Goal: Task Accomplishment & Management: Use online tool/utility

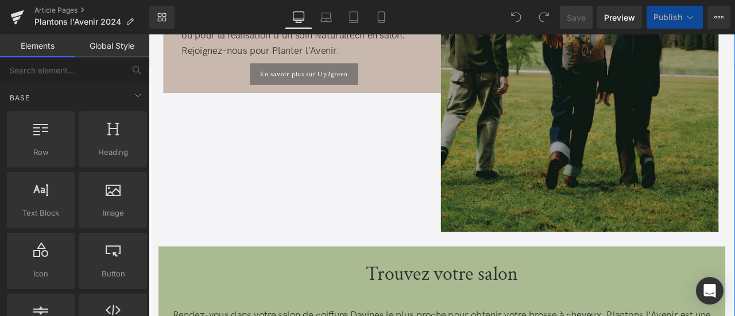
scroll to position [976, 0]
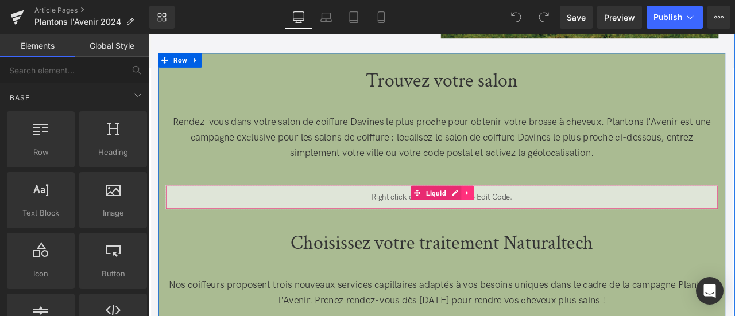
click at [521, 227] on link at bounding box center [526, 222] width 15 height 17
click at [480, 223] on div "Liquid" at bounding box center [496, 227] width 655 height 29
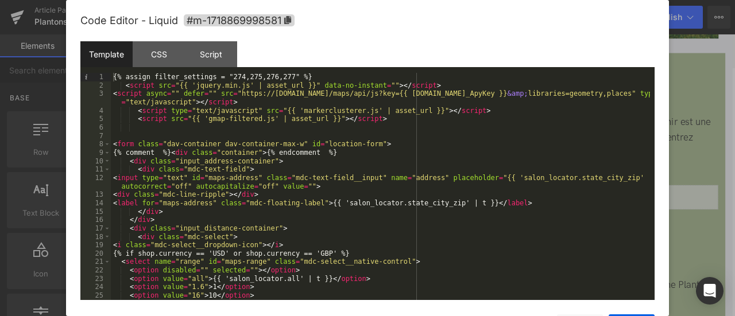
click at [283, 76] on div "{% assign filter_settings = "274,275,276,277" %} < script src = "{{ 'jquery.min…" at bounding box center [380, 195] width 539 height 244
click at [248, 87] on div "{% assign filter_settings = "274,275,276,277" %} < script src = "{{ 'jquery.min…" at bounding box center [380, 195] width 539 height 244
click at [329, 77] on div "{% assign filter_settings = "274,275,276,277" %} < script src = "{{ 'jquery.min…" at bounding box center [380, 195] width 539 height 244
click at [319, 80] on div "{% assign filter_settings = "274,275,276,277" %} < script src = "{{ 'jquery.min…" at bounding box center [380, 195] width 539 height 244
click at [292, 76] on div "{% assign filter_settings = "274,275,276,277" %} < script src = "{{ 'jquery.min…" at bounding box center [380, 195] width 539 height 244
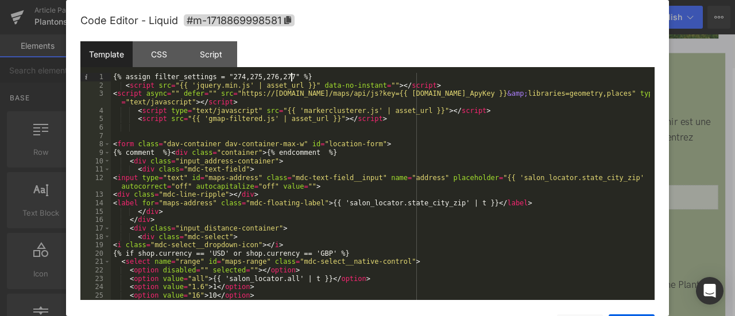
click at [295, 76] on div "{% assign filter_settings = "274,275,276,277" %} < script src = "{{ 'jquery.min…" at bounding box center [380, 195] width 539 height 244
click at [304, 74] on div "{% assign filter_settings = "274,275,276,277" %} < script src = "{{ 'jquery.min…" at bounding box center [380, 195] width 539 height 244
click at [295, 75] on div "{% assign filter_settings = "274,275,276,277" %} < script src = "{{ 'jquery.min…" at bounding box center [380, 195] width 539 height 244
click at [450, 86] on div "{% assign filter_settings = "274,275,276,277" %} < script src = "{{ 'jquery.min…" at bounding box center [380, 195] width 539 height 244
click at [291, 71] on div "Template CSS Script Data" at bounding box center [367, 57] width 574 height 32
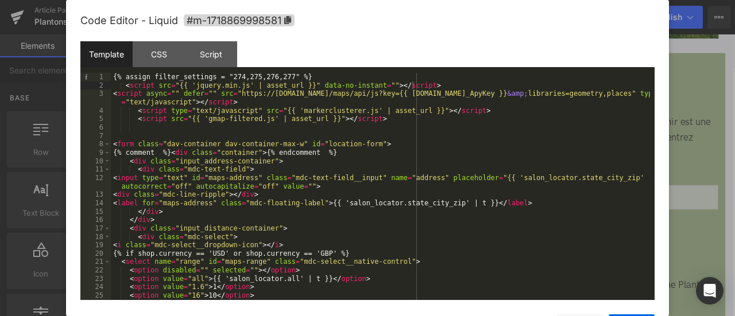
click at [293, 79] on div "{% assign filter_settings = "274,275,276,277" %} < script src = "{{ 'jquery.min…" at bounding box center [380, 195] width 539 height 244
click at [296, 81] on div "{% assign filter_settings = "274,275,276,277" %} < script src = "{{ 'jquery.min…" at bounding box center [380, 195] width 539 height 244
drag, startPoint x: 288, startPoint y: 72, endPoint x: 294, endPoint y: 82, distance: 11.3
click at [288, 72] on div "Template CSS Script Data" at bounding box center [367, 57] width 574 height 32
click at [291, 77] on div "{% assign filter_settings = "274,275,276,277" %} < script src = "{{ 'jquery.min…" at bounding box center [380, 195] width 539 height 244
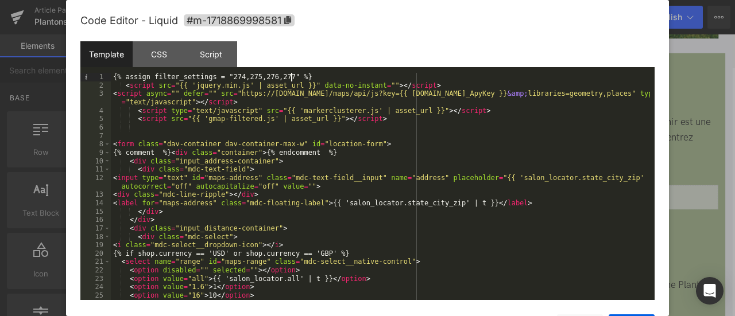
click at [227, 76] on div "{% assign filter_settings = "274,275,276,277" %} < script src = "{{ 'jquery.min…" at bounding box center [380, 195] width 539 height 244
drag, startPoint x: 223, startPoint y: 79, endPoint x: 281, endPoint y: 76, distance: 58.6
click at [281, 76] on div "{% assign filter_settings = "274,275,276,277" %} < script src = "{{ 'jquery.min…" at bounding box center [380, 195] width 539 height 244
click at [298, 76] on div "{% assign filter_settings = "274,275,276,277" %} < script src = "{{ 'jquery.min…" at bounding box center [380, 195] width 539 height 244
